Goal: Task Accomplishment & Management: Manage account settings

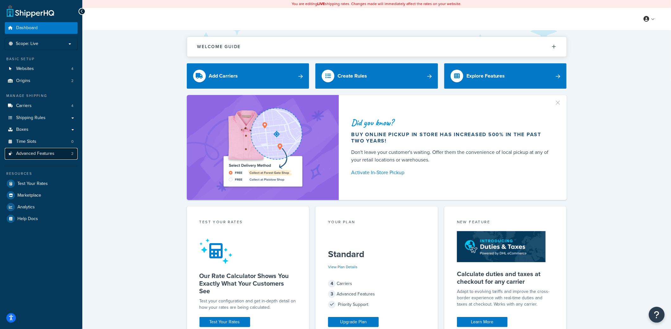
click at [27, 154] on span "Advanced Features" at bounding box center [35, 153] width 38 height 5
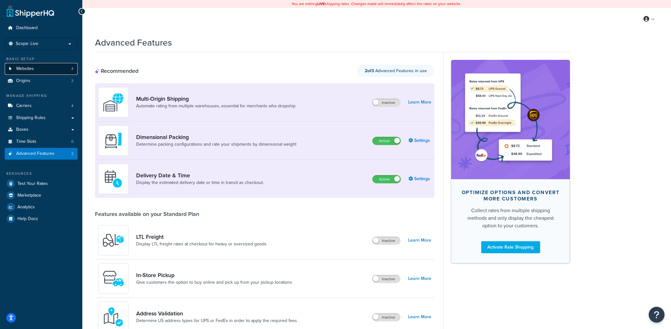
click at [30, 69] on span "Websites" at bounding box center [25, 68] width 18 height 5
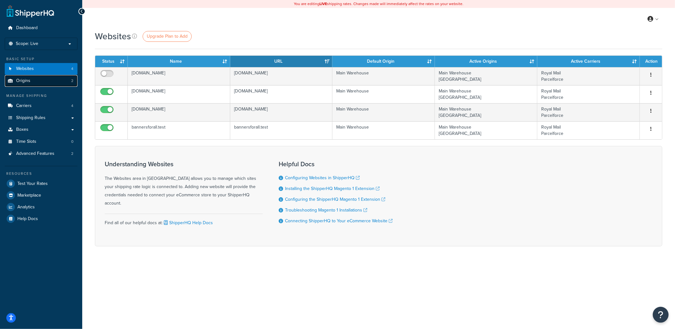
click at [27, 79] on span "Origins" at bounding box center [23, 80] width 14 height 5
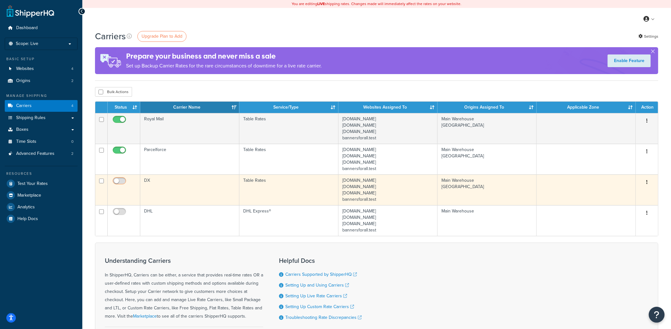
click at [118, 181] on input "checkbox" at bounding box center [119, 182] width 17 height 8
click at [119, 181] on input "checkbox" at bounding box center [119, 182] width 17 height 8
checkbox input "false"
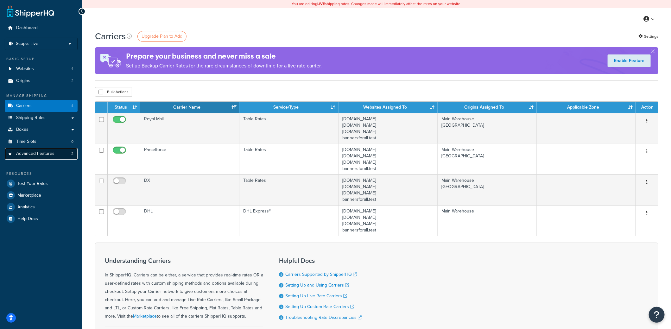
click at [32, 151] on span "Advanced Features" at bounding box center [35, 153] width 38 height 5
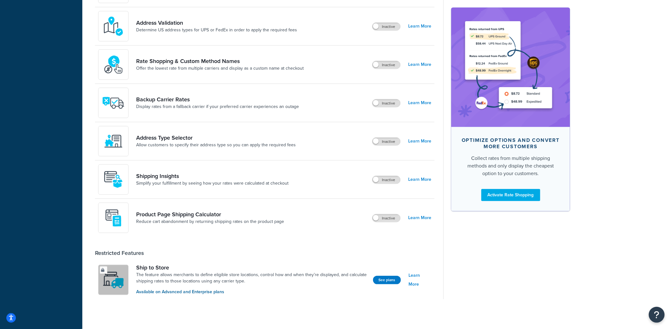
scroll to position [291, 0]
click at [392, 216] on label "Inactive" at bounding box center [386, 218] width 28 height 8
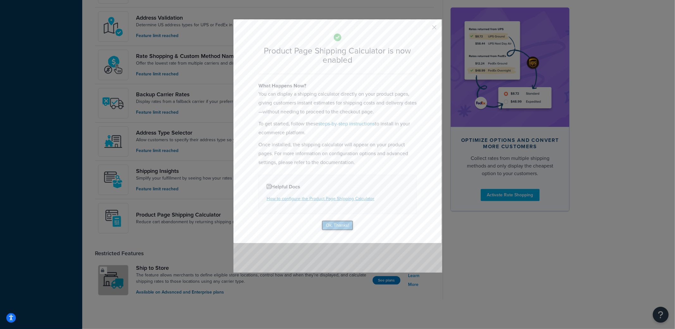
click at [344, 225] on button "Ok, Thanks!" at bounding box center [338, 225] width 32 height 10
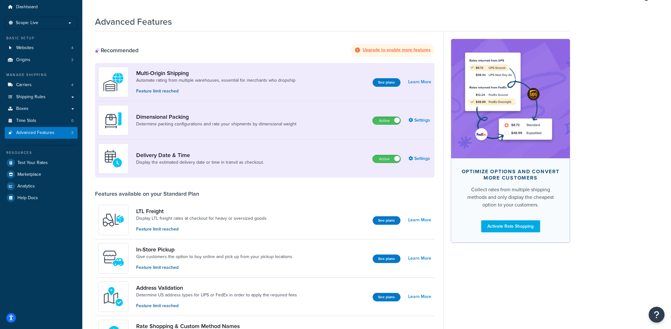
scroll to position [0, 0]
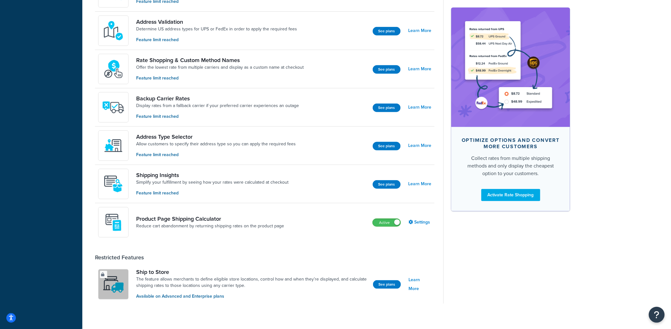
scroll to position [291, 0]
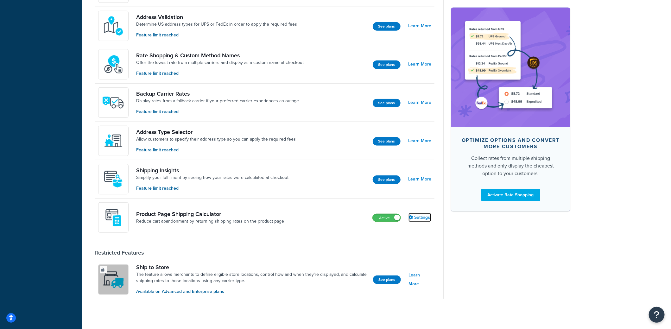
click at [423, 214] on link "Settings" at bounding box center [419, 217] width 23 height 9
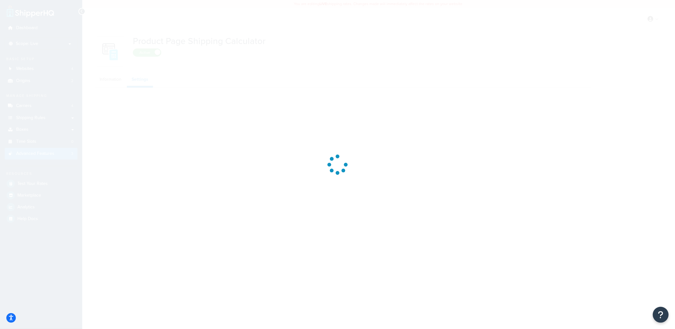
select select "US"
select select "false"
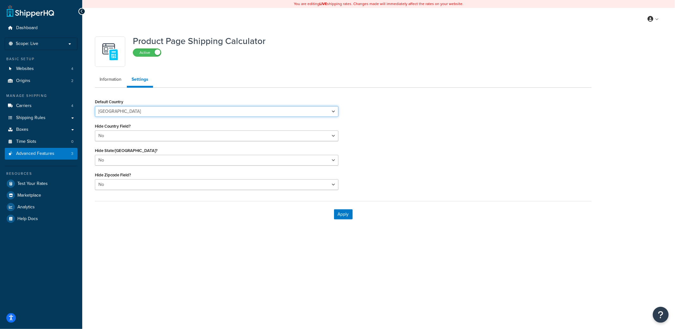
click at [116, 111] on select "Algeria Angola Argentina Austria Australia Azerbaijan Bahamas Bahrain Banglades…" at bounding box center [217, 111] width 244 height 11
select select "GB"
click at [95, 106] on select "Algeria Angola Argentina Austria Australia Azerbaijan Bahamas Bahrain Banglades…" at bounding box center [217, 111] width 244 height 11
click at [114, 136] on select "Yes No" at bounding box center [217, 135] width 244 height 11
click at [113, 136] on select "Yes No" at bounding box center [217, 135] width 244 height 11
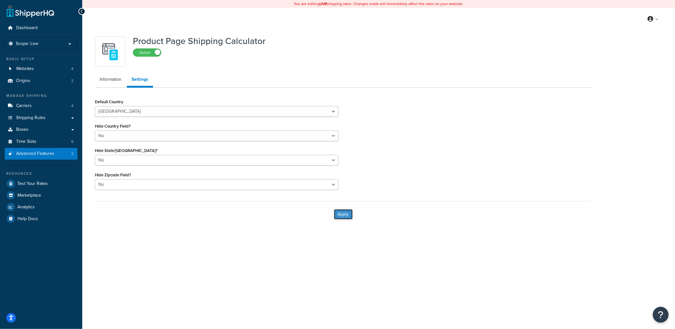
click at [341, 212] on button "Apply" at bounding box center [343, 214] width 19 height 10
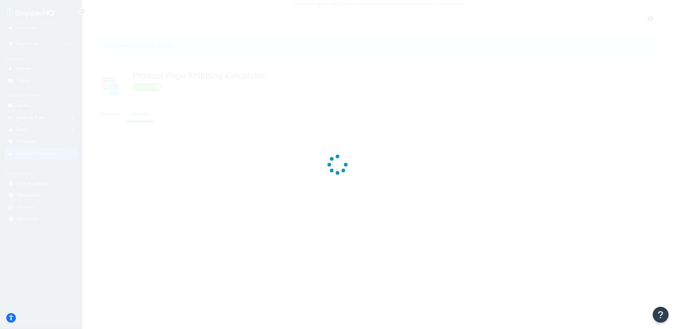
select select "GB"
select select "false"
